Goal: Task Accomplishment & Management: Use online tool/utility

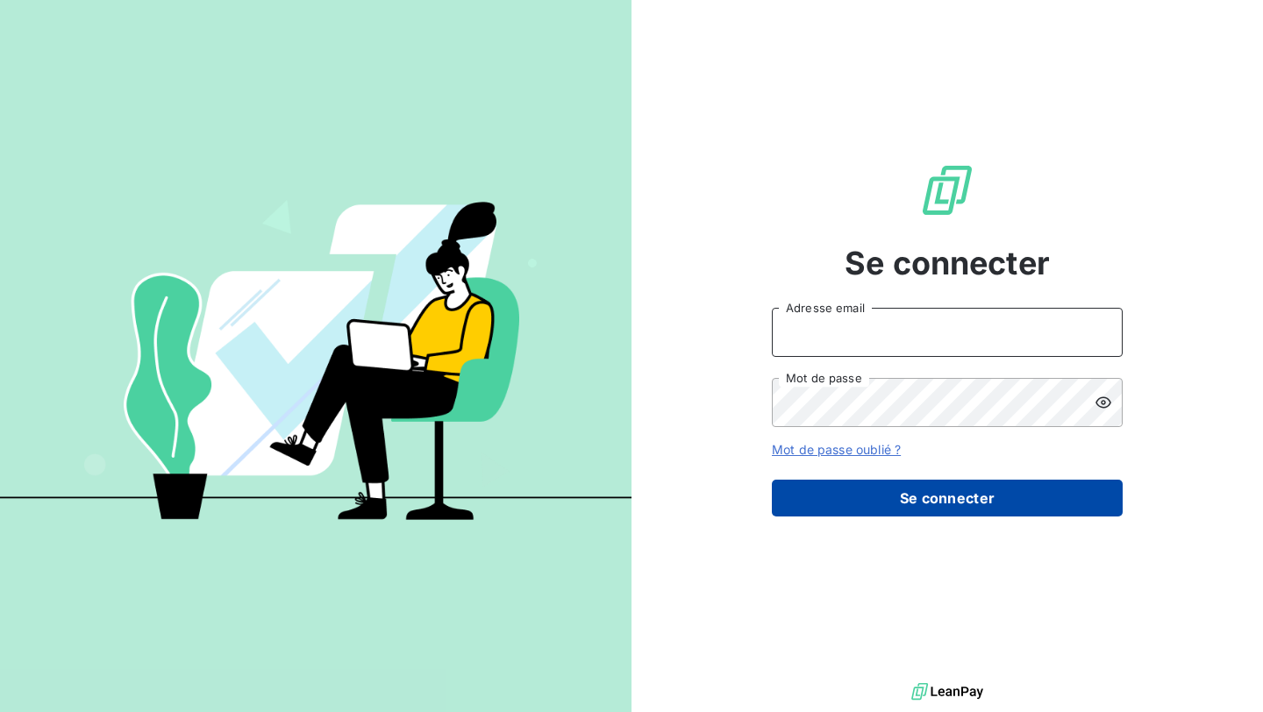
type input "[EMAIL_ADDRESS][DOMAIN_NAME]"
click at [823, 493] on button "Se connecter" at bounding box center [947, 498] width 351 height 37
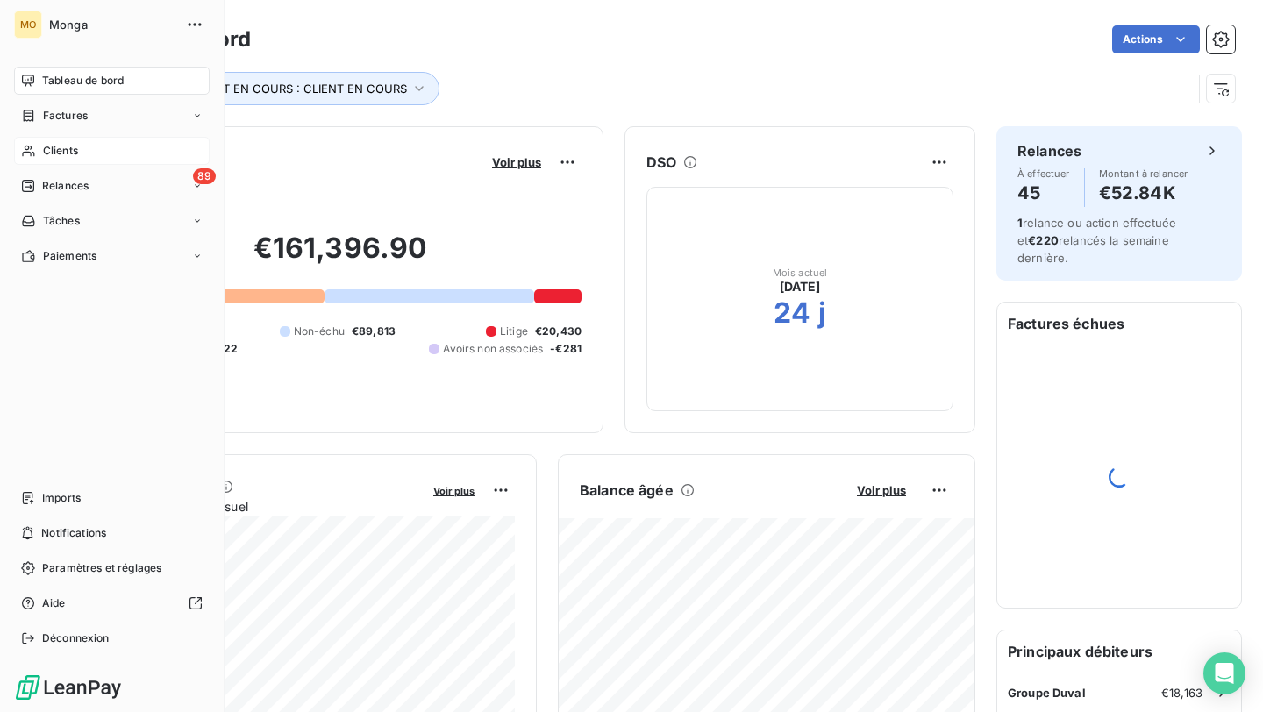
click at [73, 151] on span "Clients" at bounding box center [60, 151] width 35 height 16
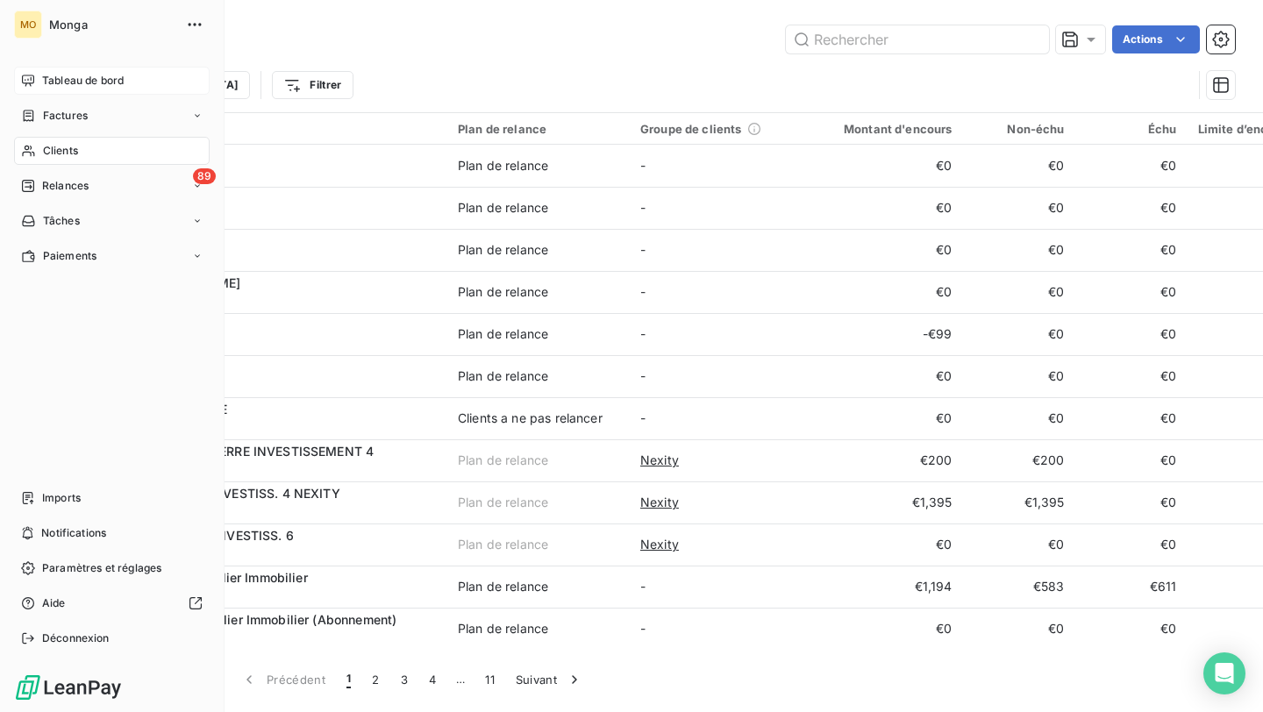
click at [36, 85] on div "Tableau de bord" at bounding box center [112, 81] width 196 height 28
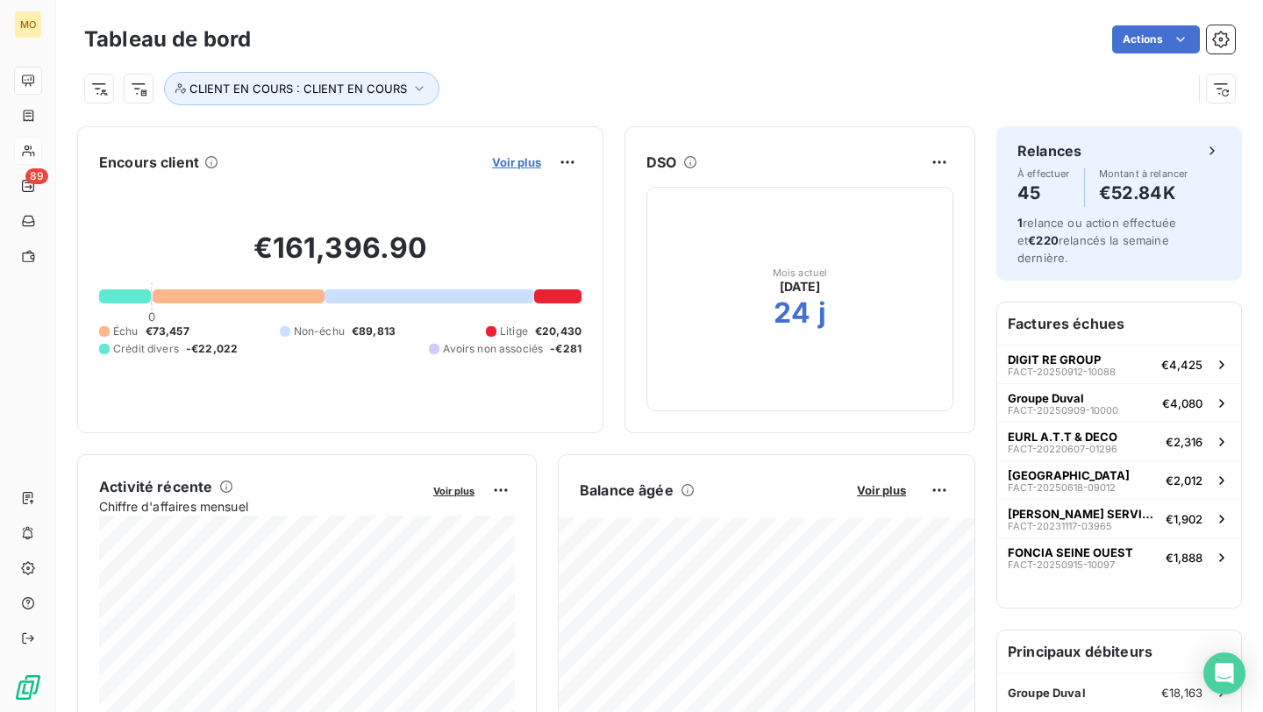
click at [532, 168] on span "Voir plus" at bounding box center [516, 162] width 49 height 14
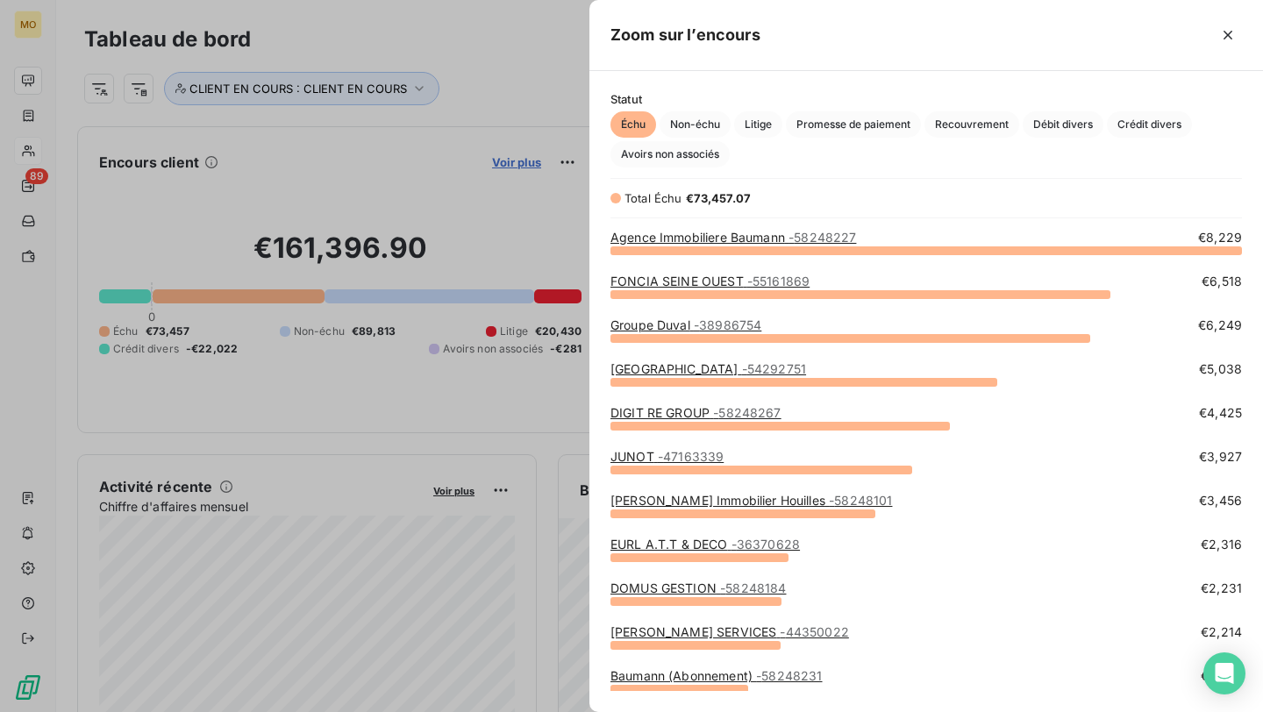
scroll to position [462, 674]
click at [746, 276] on link "FONCIA SEINE OUEST - 55161869" at bounding box center [710, 281] width 199 height 15
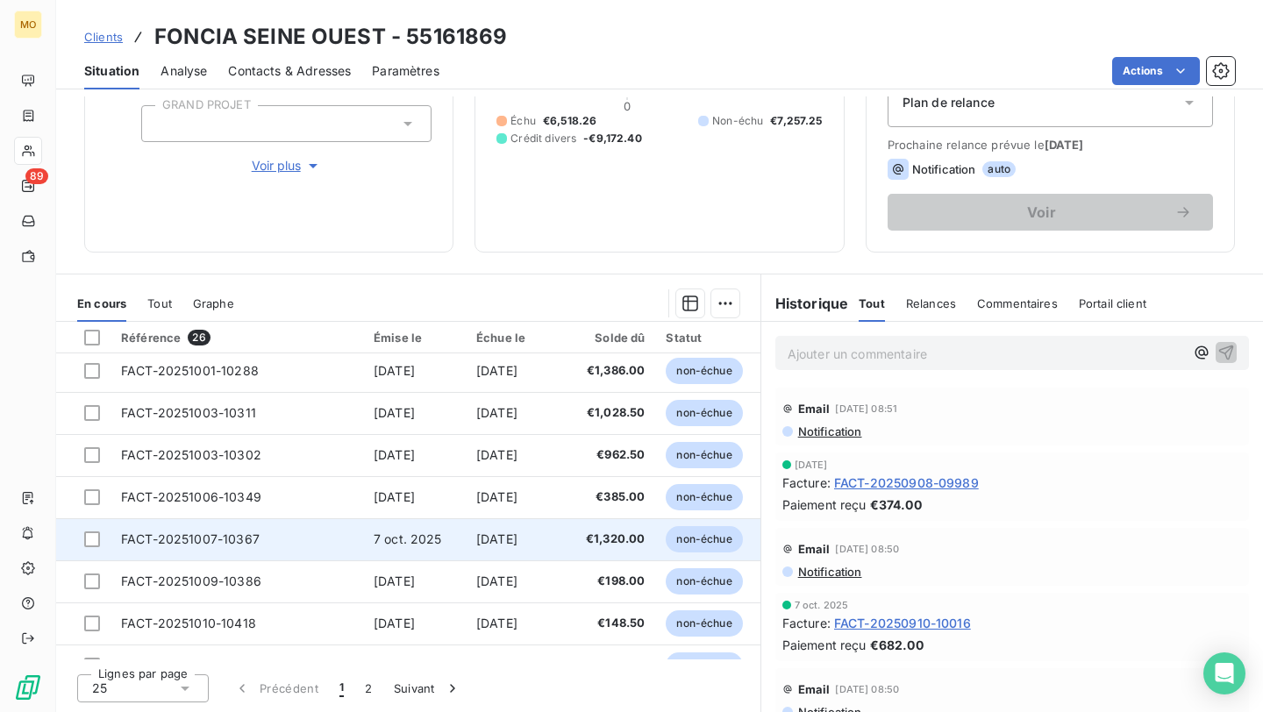
scroll to position [753, 0]
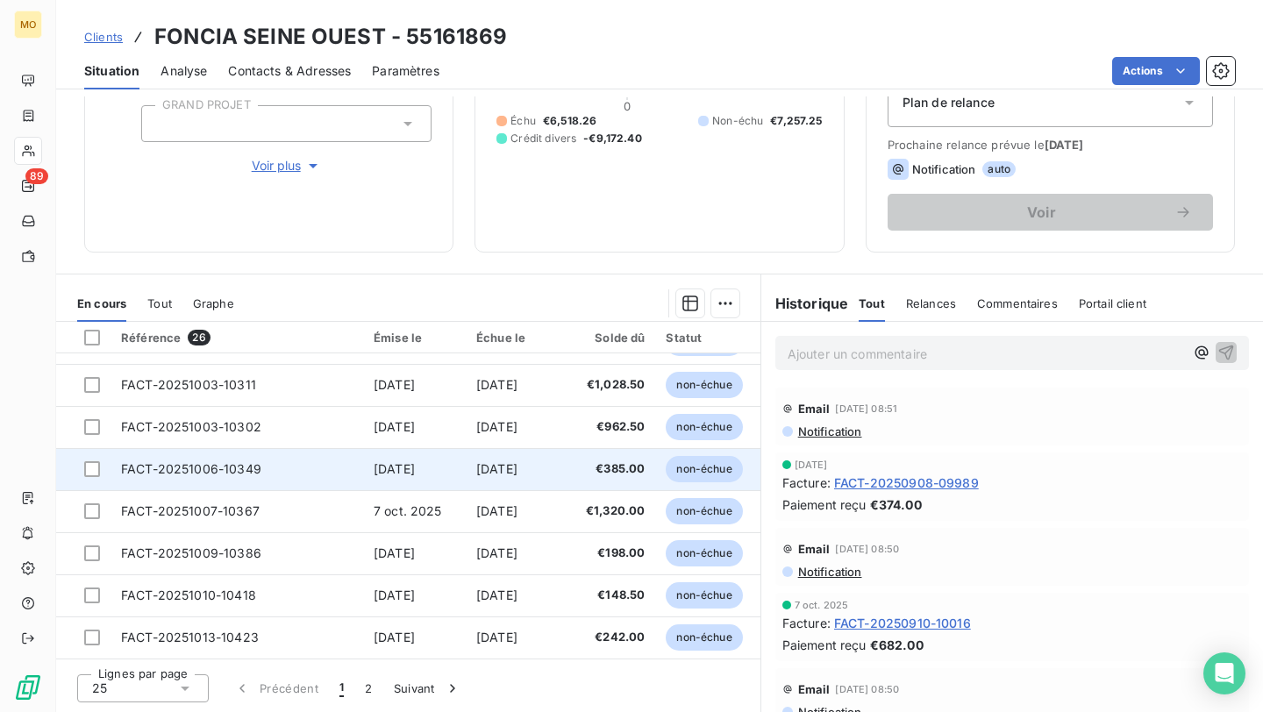
click at [299, 466] on td "FACT-20251006-10349" at bounding box center [237, 469] width 253 height 42
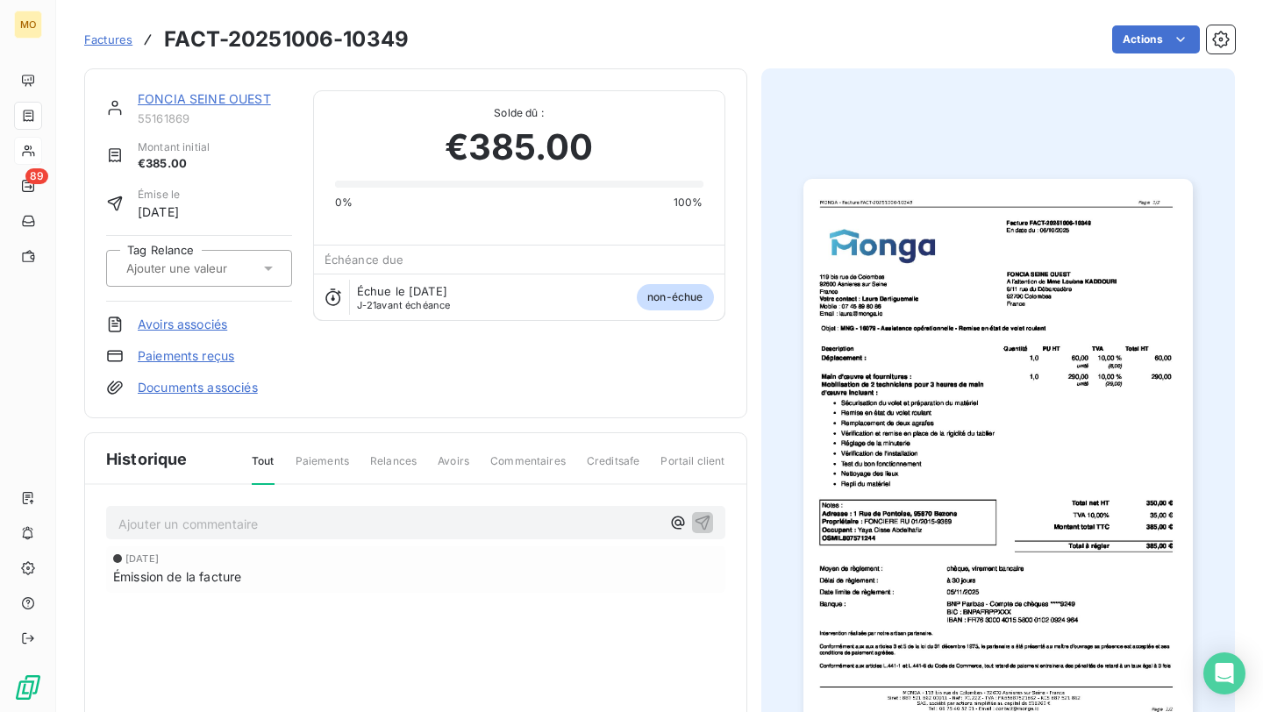
click at [1054, 399] on img "button" at bounding box center [997, 454] width 389 height 550
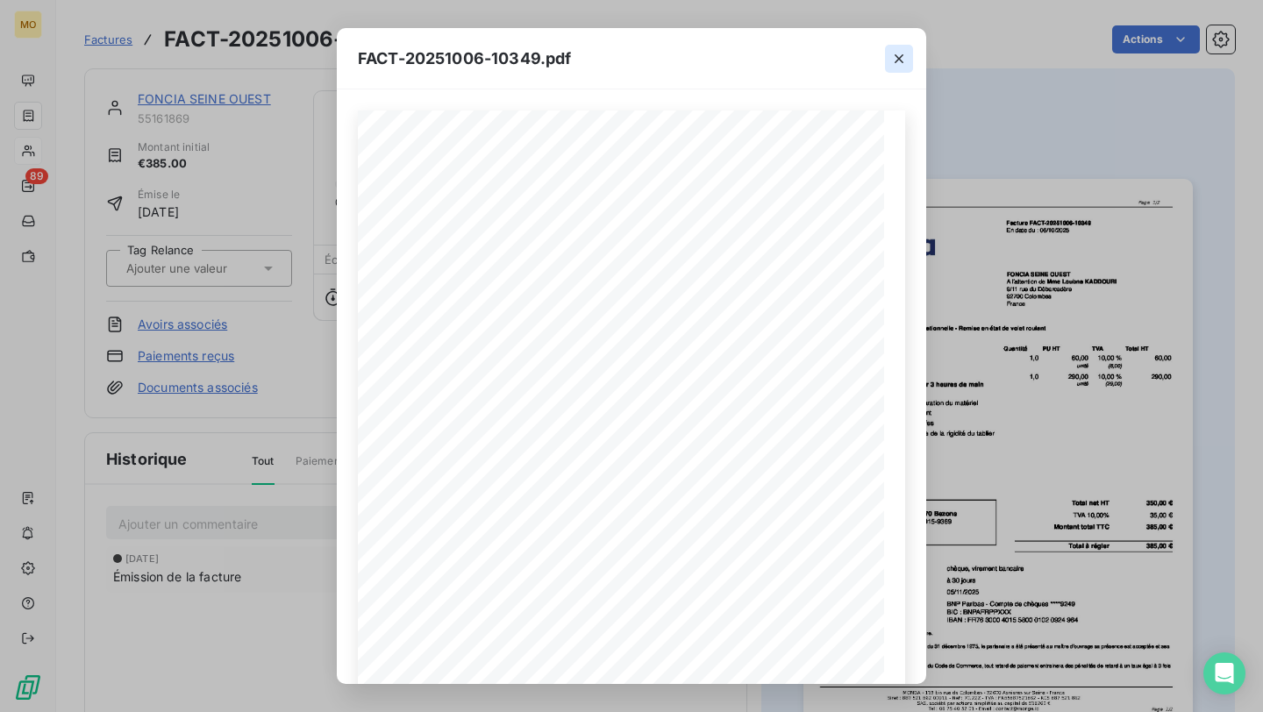
click at [893, 54] on icon "button" at bounding box center [899, 59] width 18 height 18
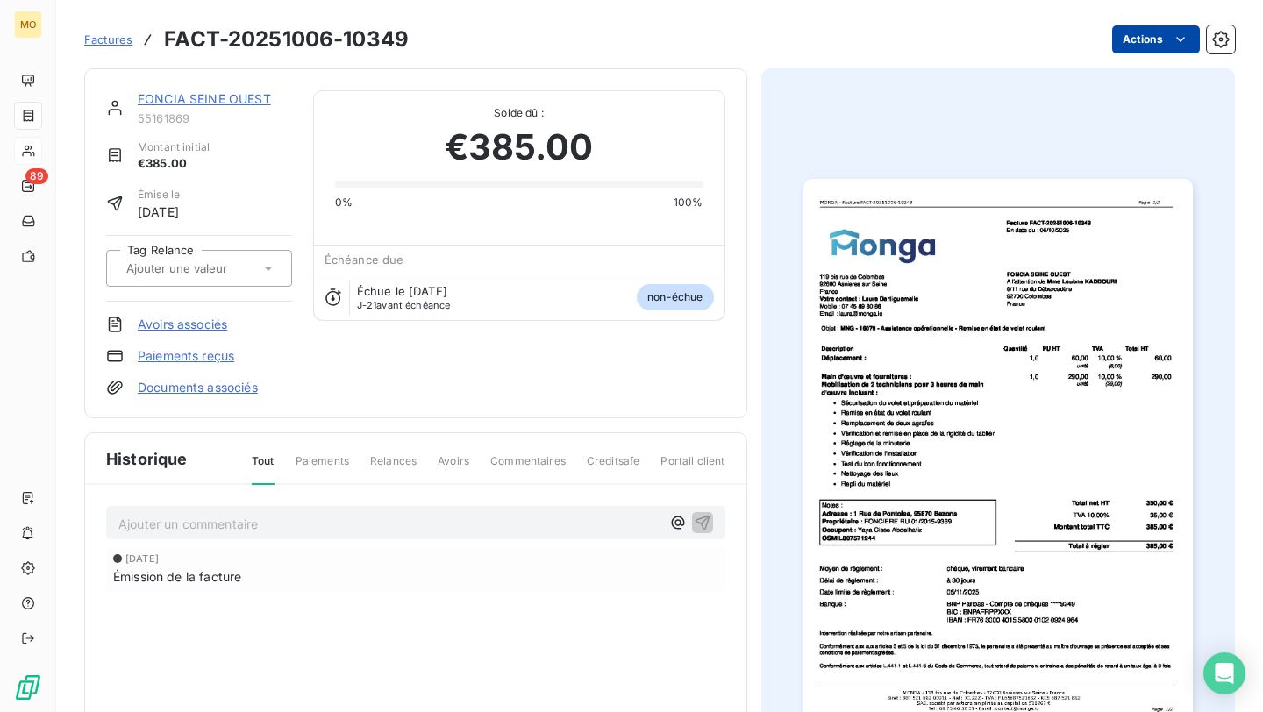
click at [1112, 40] on html "MO 89 Factures FACT-20251006-10349 Actions FONCIA SEINE OUEST 55161869 Montant …" at bounding box center [631, 356] width 1263 height 712
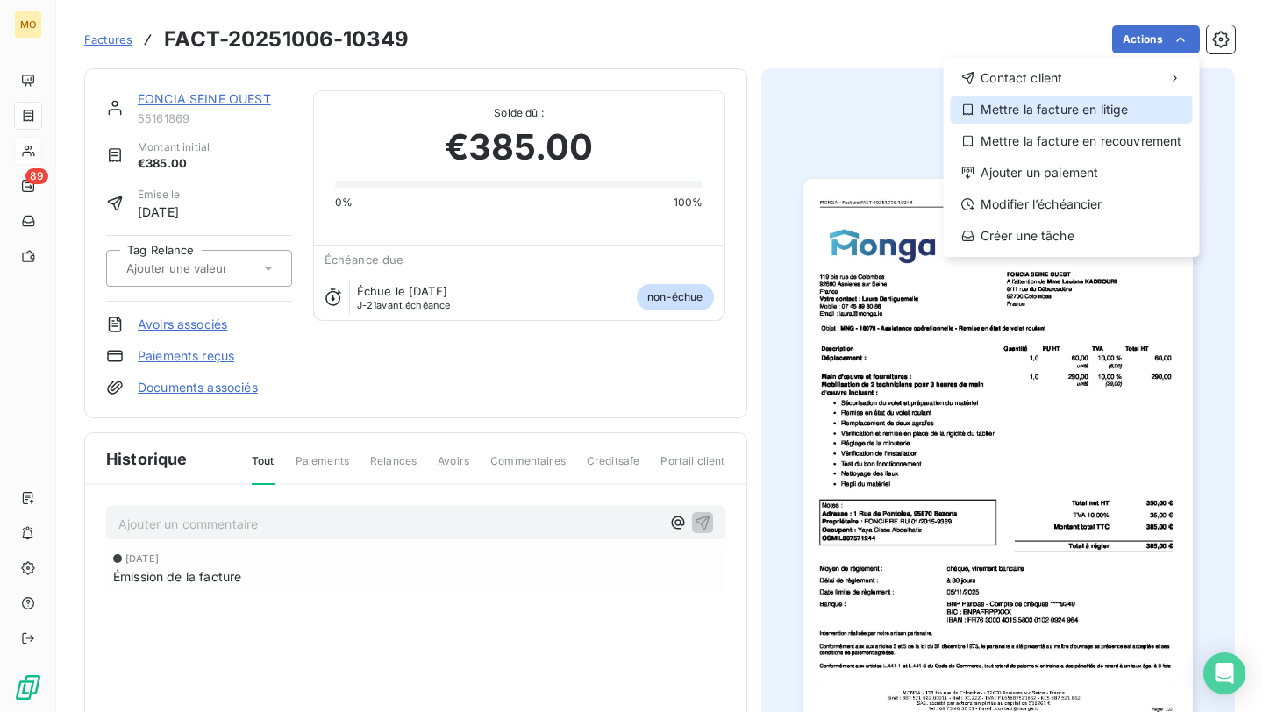
click at [1064, 108] on div "Mettre la facture en litige" at bounding box center [1072, 110] width 242 height 28
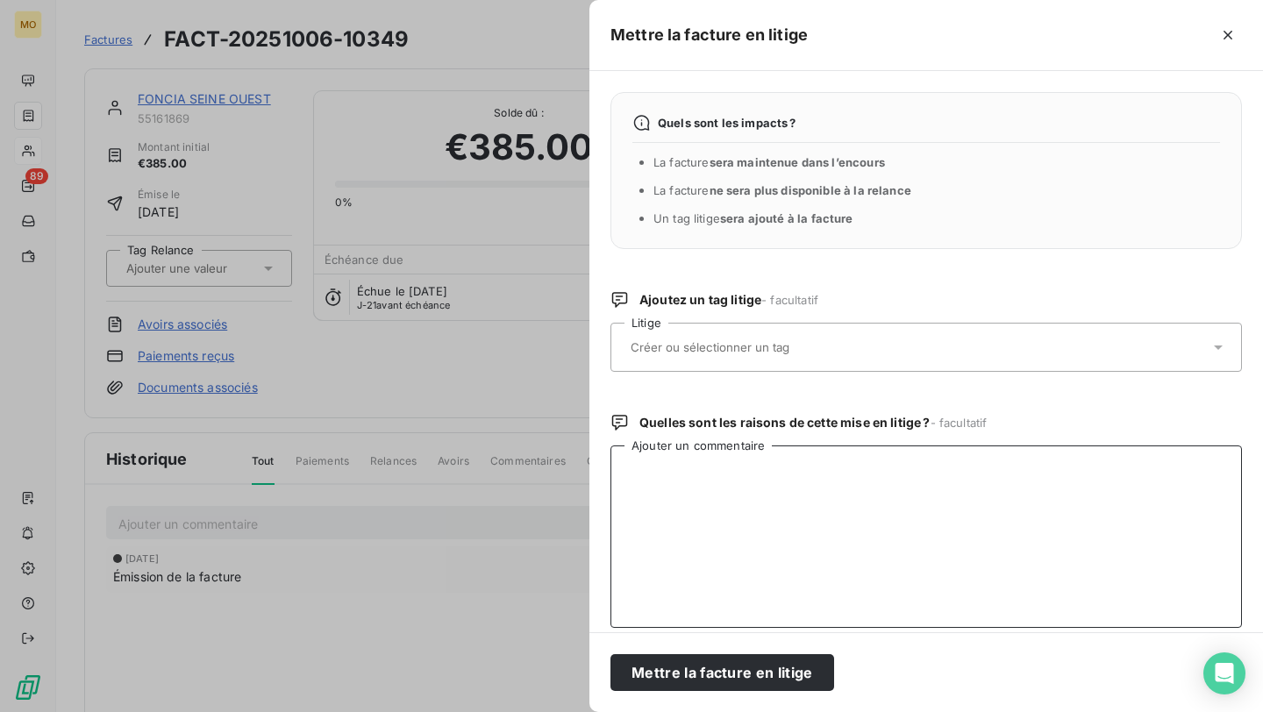
click at [715, 502] on textarea "Ajouter un commentaire" at bounding box center [927, 537] width 632 height 182
paste textarea "- sav en cours, ne pas payer svp, je reviens vers vous quand ça sera ok"
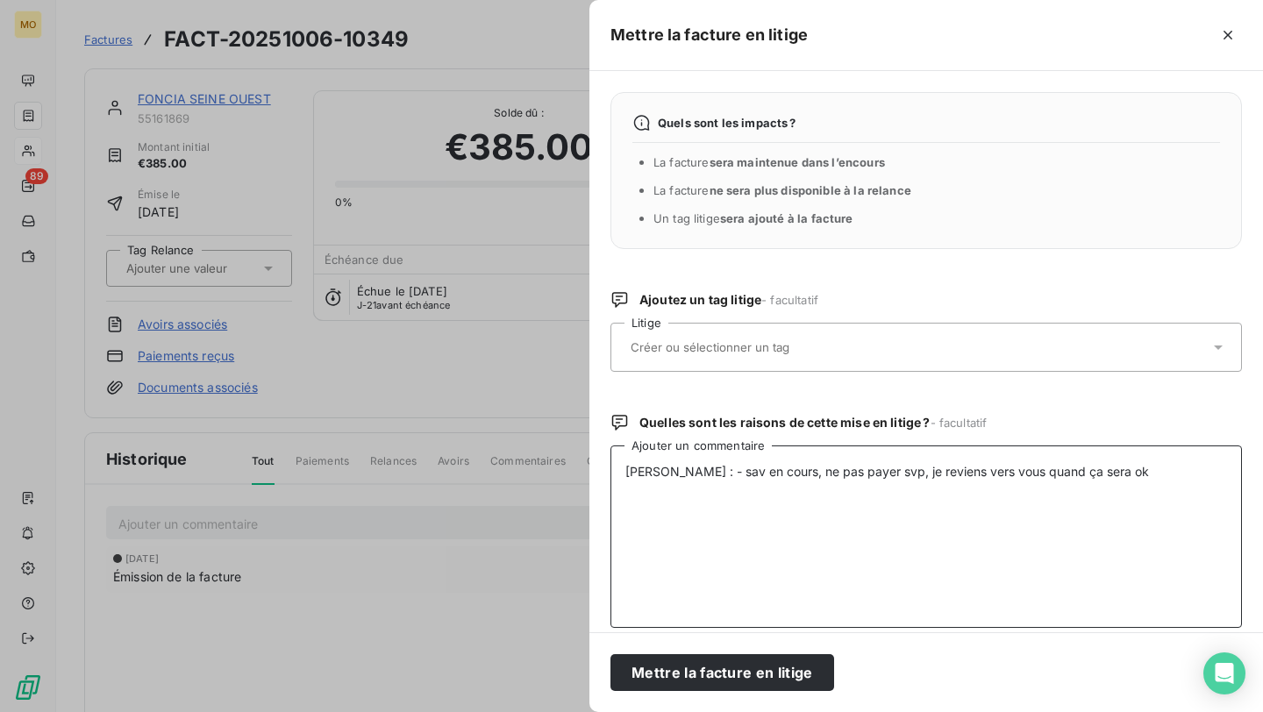
click at [680, 473] on textarea "[PERSON_NAME] : - sav en cours, ne pas payer svp, je reviens vers vous quand ça…" at bounding box center [927, 537] width 632 height 182
click at [654, 473] on textarea "[PERSON_NAME] : - sav en cours, ne pas payer svp, je reviens vers vous quand ça…" at bounding box center [927, 537] width 632 height 182
click at [726, 474] on textarea "[PERSON_NAME] le 15/10 : - sav en cours, ne pas payer svp, je reviens vers vous…" at bounding box center [927, 537] width 632 height 182
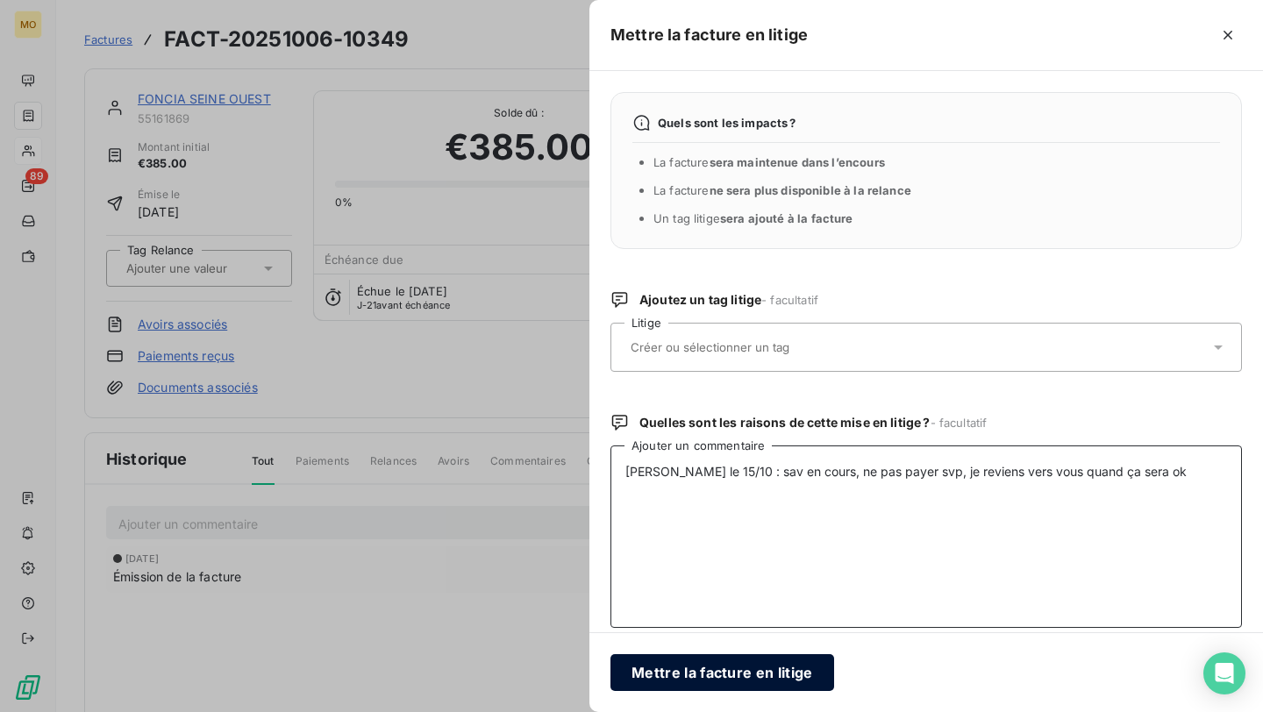
type textarea "[PERSON_NAME] le 15/10 : sav en cours, ne pas payer svp, je reviens vers vous q…"
click at [710, 680] on button "Mettre la facture en litige" at bounding box center [723, 672] width 224 height 37
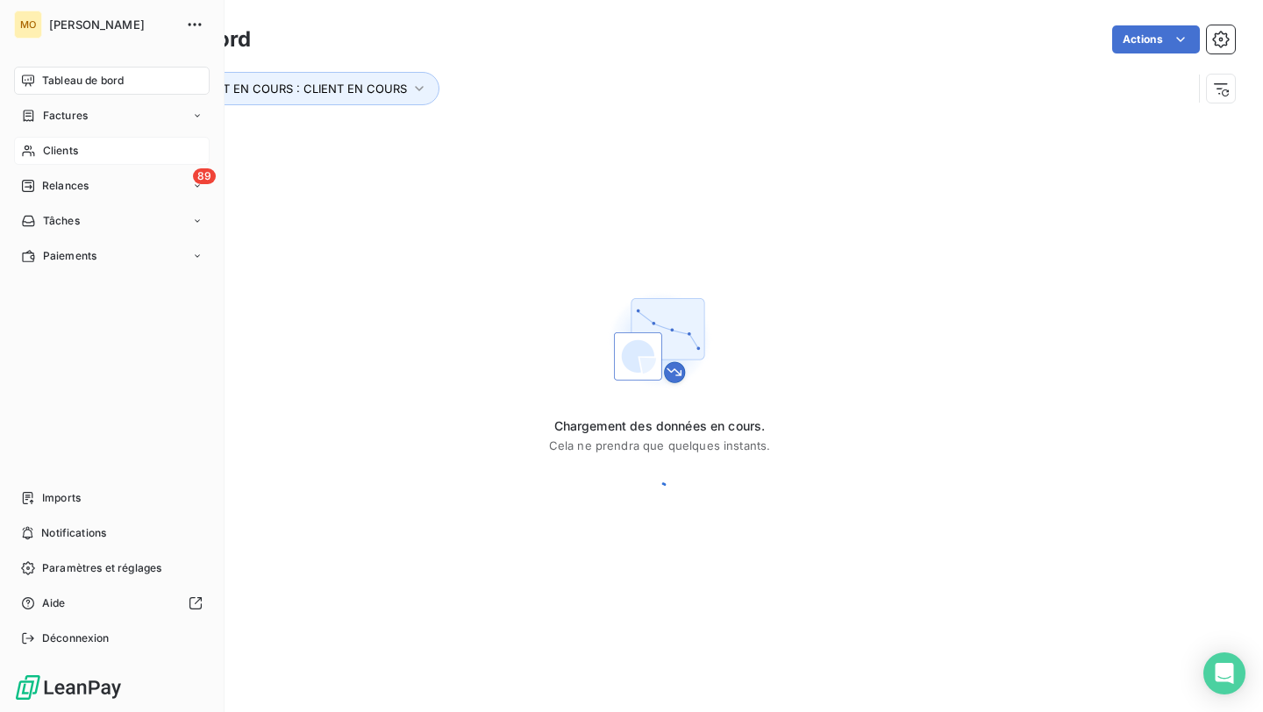
click at [46, 153] on span "Clients" at bounding box center [60, 151] width 35 height 16
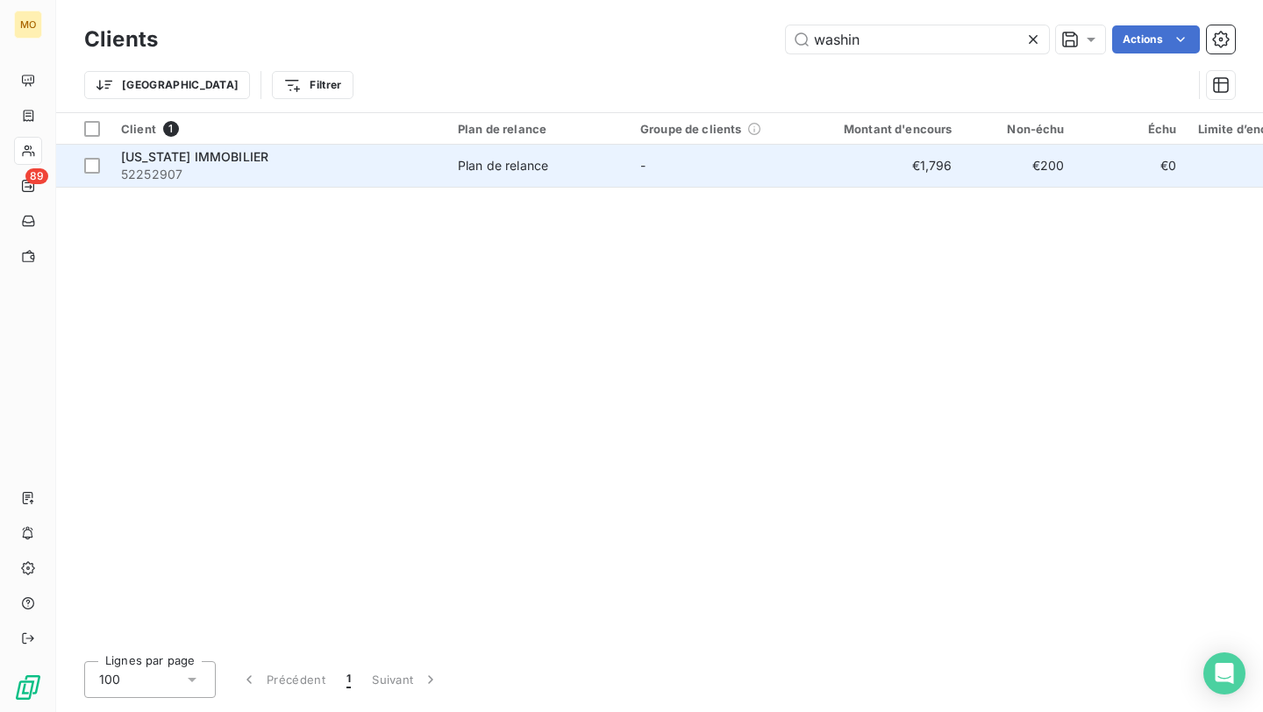
type input "washin"
click at [229, 161] on span "WASHINGTON IMMOBILIER" at bounding box center [194, 156] width 147 height 15
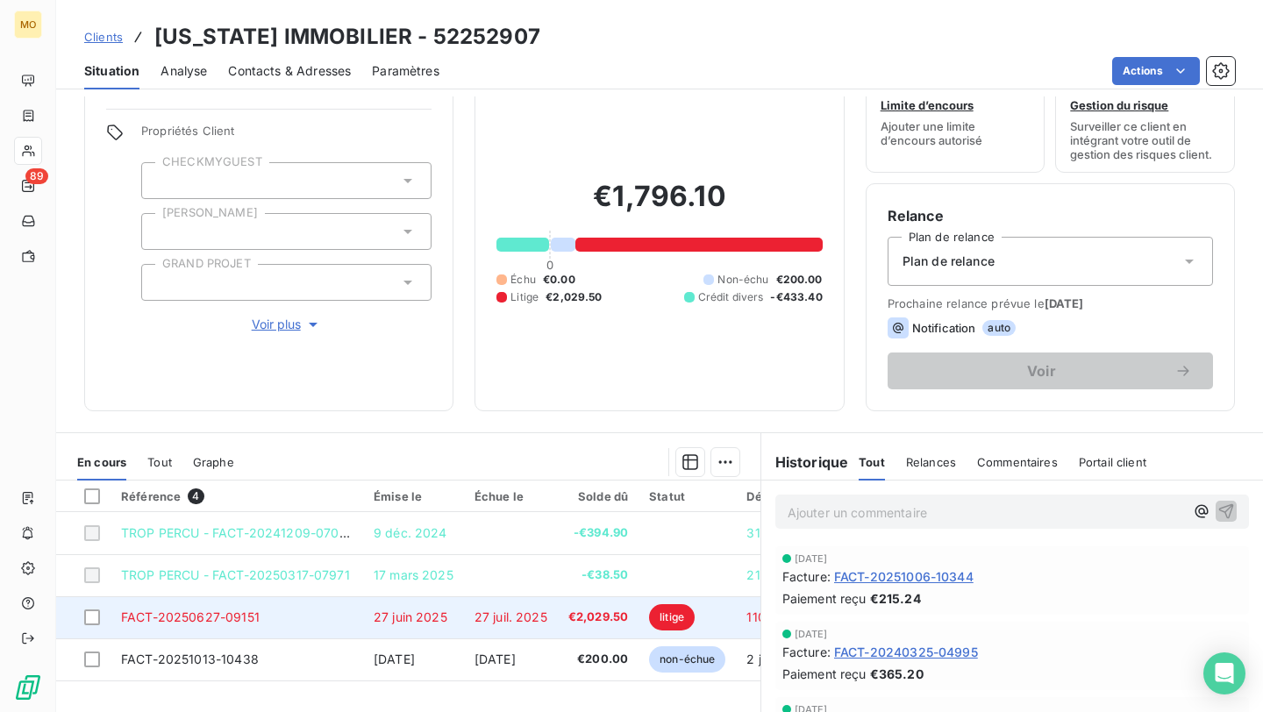
scroll to position [58, 0]
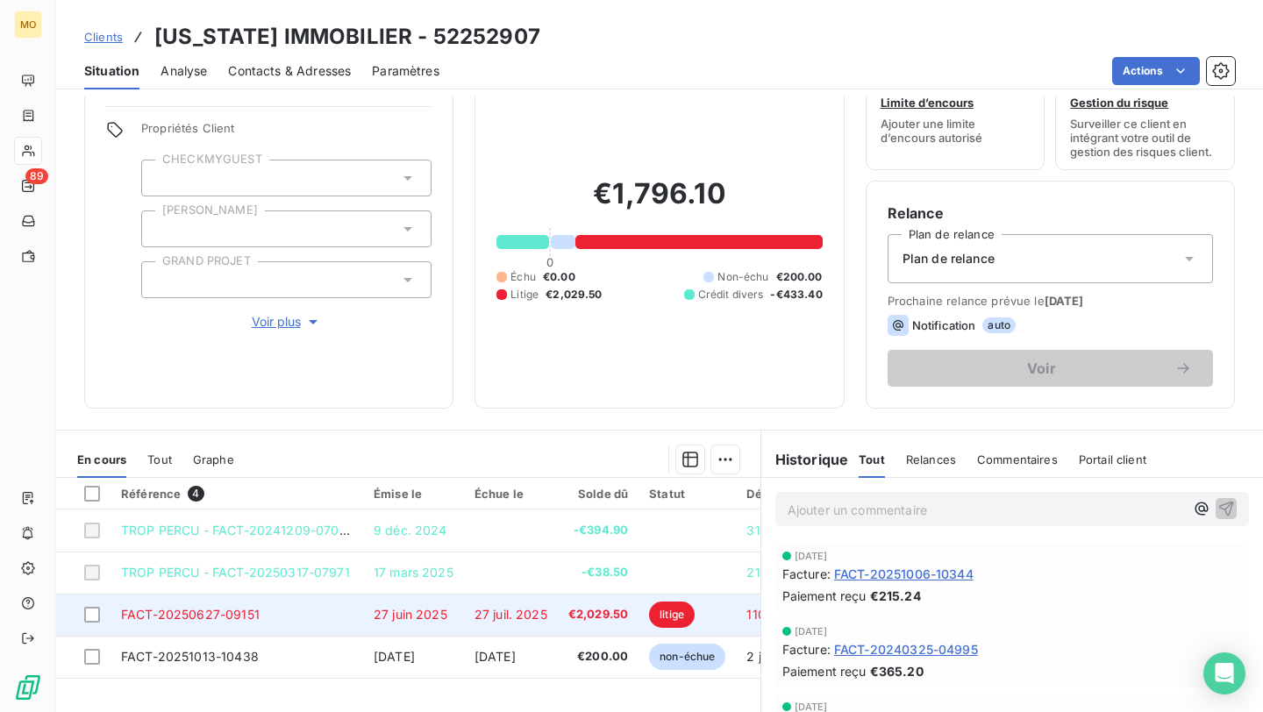
click at [338, 623] on td "FACT-20250627-09151" at bounding box center [237, 615] width 253 height 42
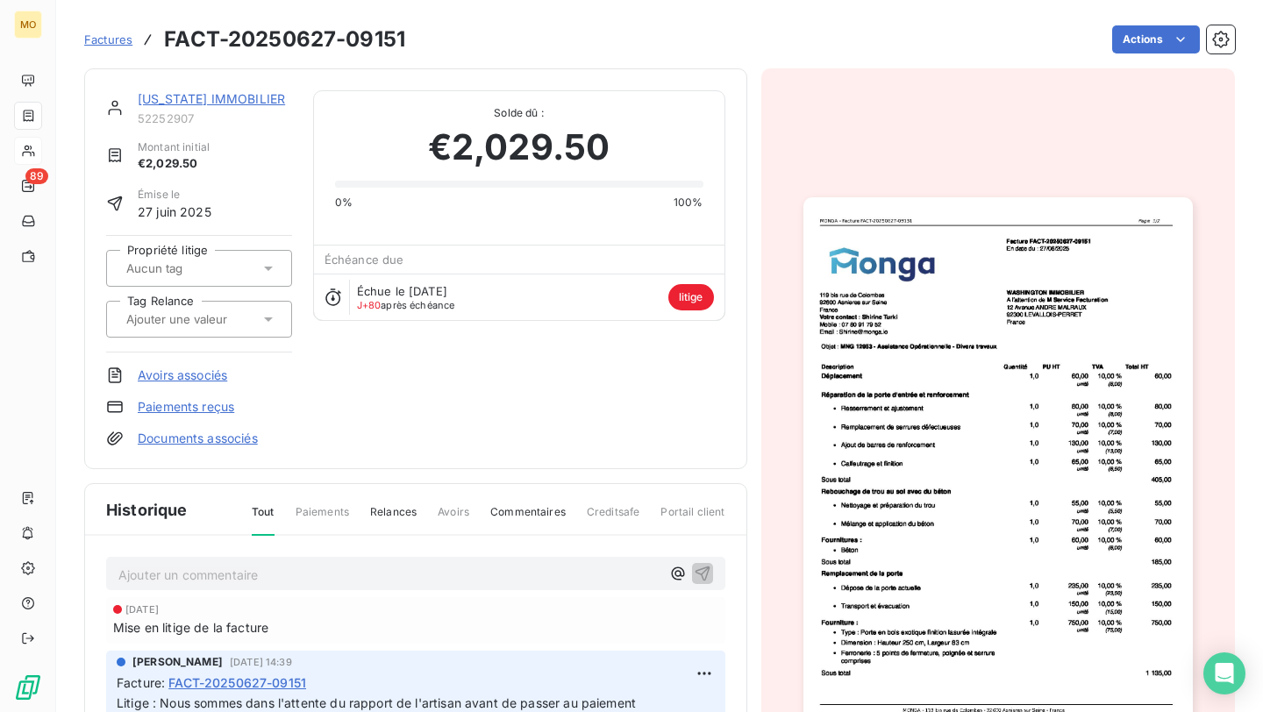
click at [987, 265] on img "button" at bounding box center [997, 472] width 389 height 550
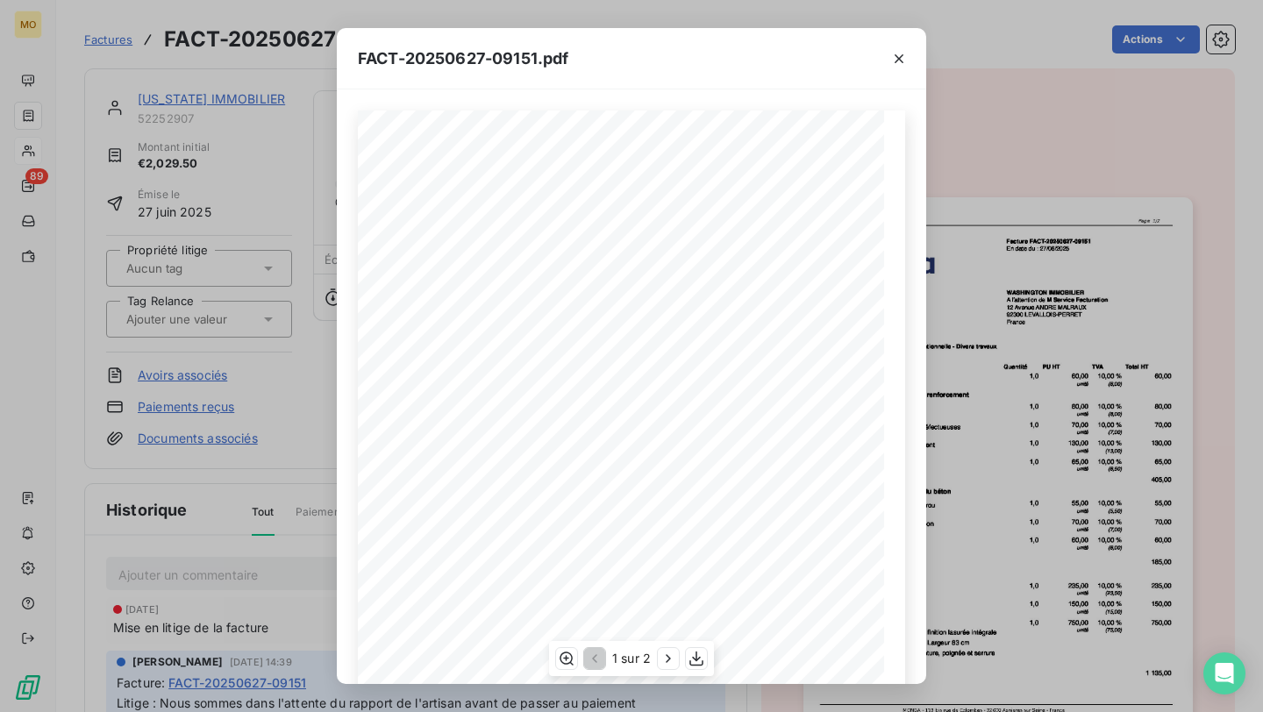
click at [439, 309] on span "MNG 12953 - Assistance Opérationnelle - Divers travaux" at bounding box center [523, 311] width 211 height 8
copy span "12953"
drag, startPoint x: 428, startPoint y: 307, endPoint x: 455, endPoint y: 307, distance: 27.2
click at [455, 307] on span "MNG 12953 - Assistance Opérationnelle - Divers travaux" at bounding box center [523, 311] width 211 height 8
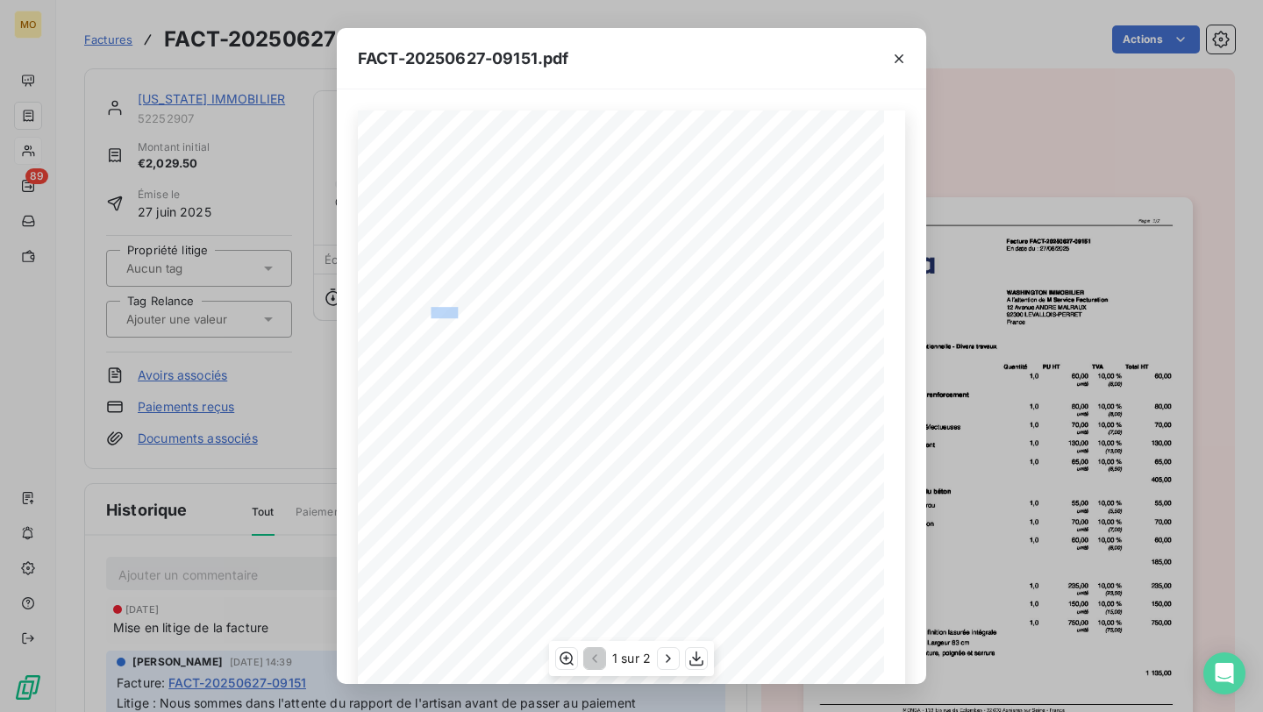
copy span "G 1295"
